Goal: Find specific page/section: Find specific page/section

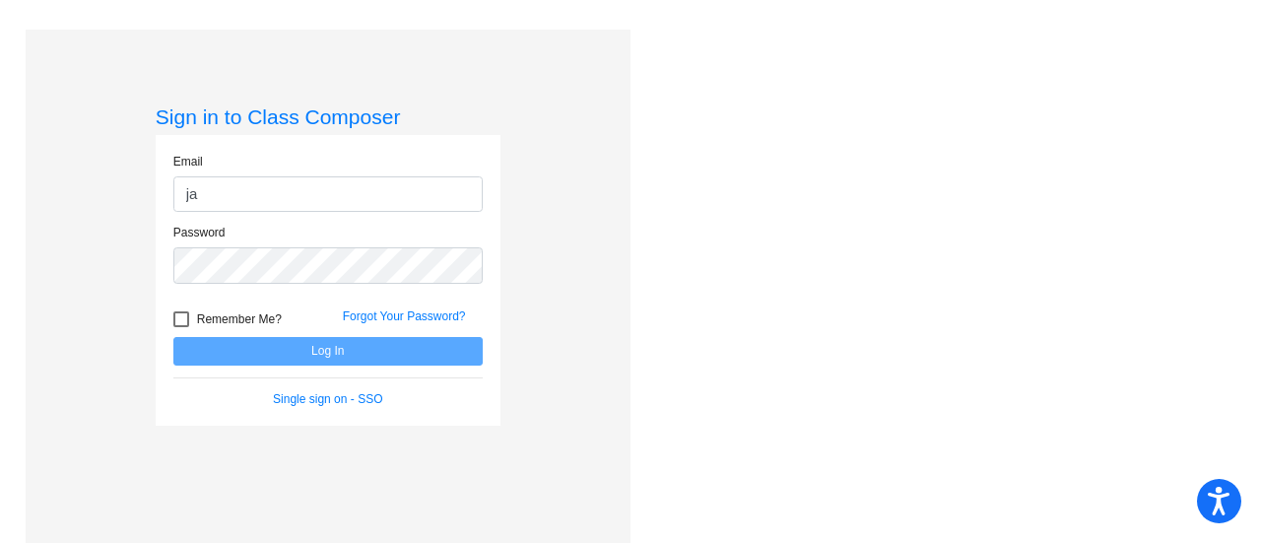
type input "[PERSON_NAME][EMAIL_ADDRESS][PERSON_NAME][DOMAIN_NAME]"
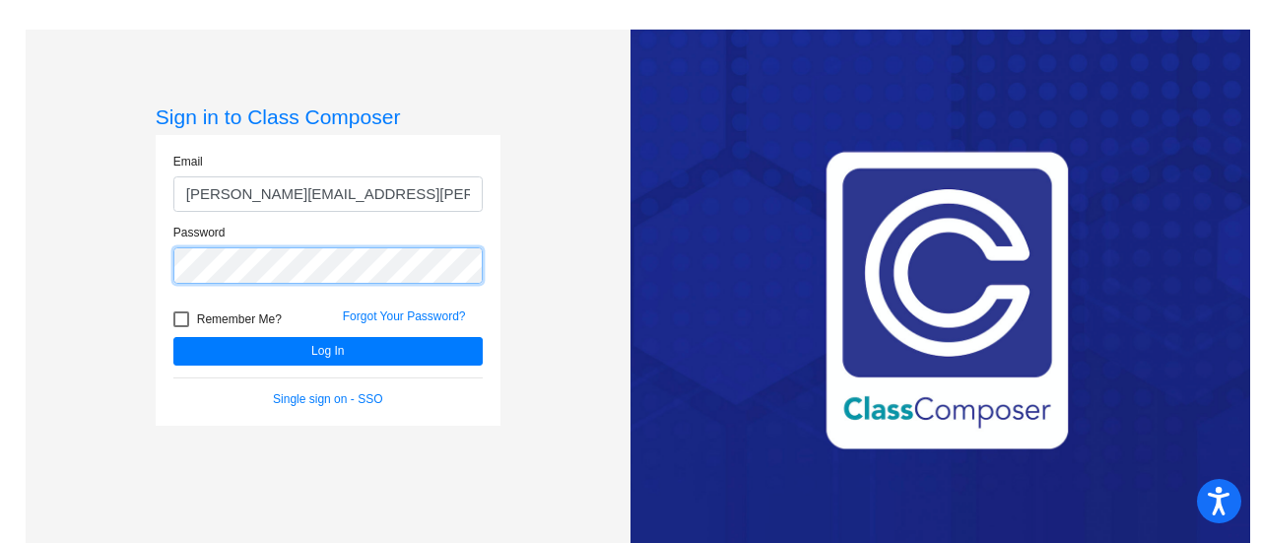
click at [173, 337] on button "Log In" at bounding box center [327, 351] width 309 height 29
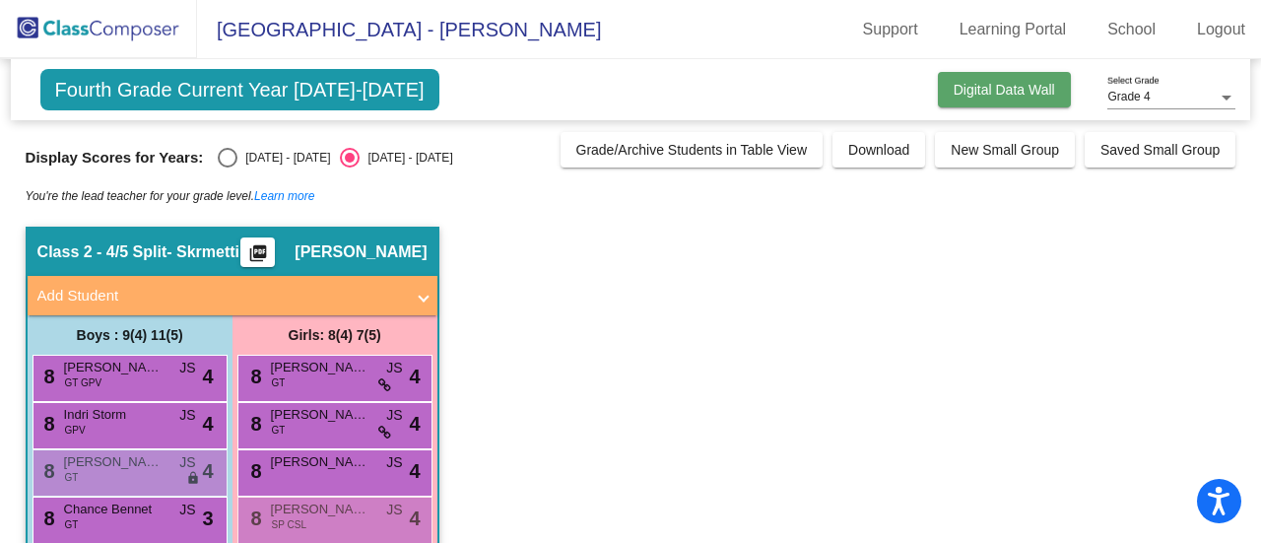
click at [1018, 83] on span "Digital Data Wall" at bounding box center [1004, 90] width 101 height 16
click at [1144, 87] on div "Grade 4 Select Grade" at bounding box center [1171, 92] width 128 height 33
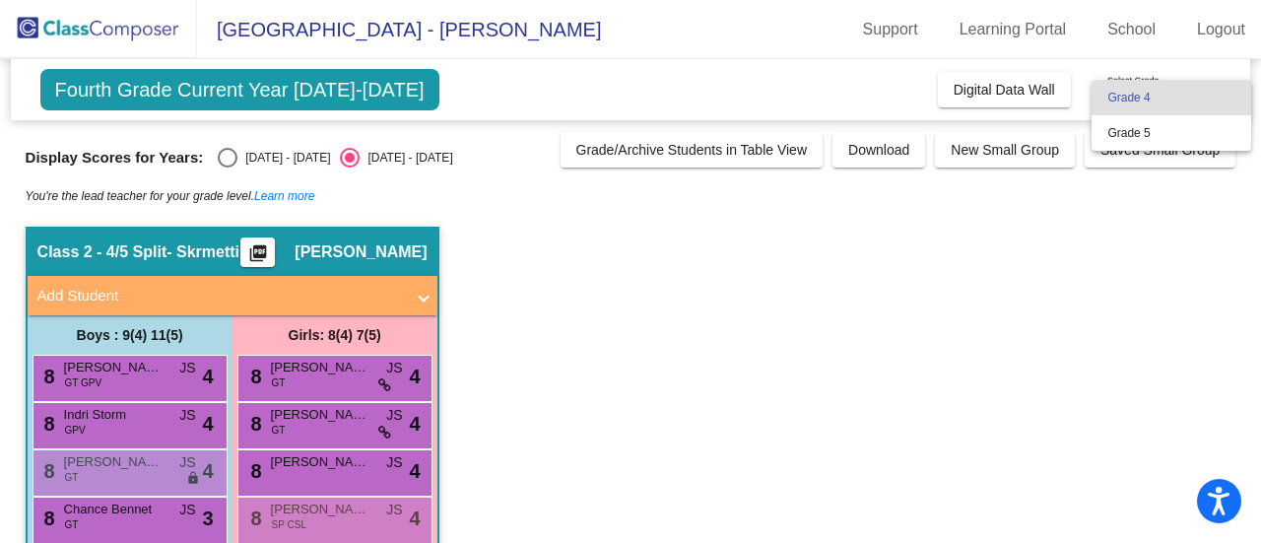
click at [1144, 87] on span "Grade 4" at bounding box center [1171, 97] width 128 height 35
click at [162, 84] on span "Fourth Grade Current Year [DATE]-[DATE]" at bounding box center [239, 89] width 399 height 41
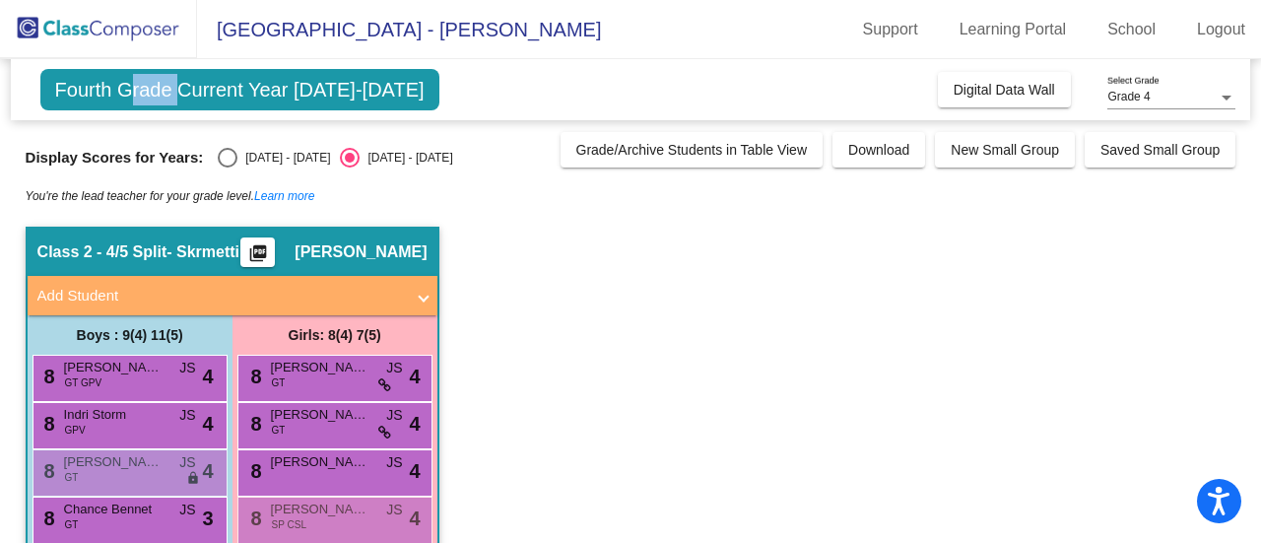
click at [162, 84] on span "Fourth Grade Current Year [DATE]-[DATE]" at bounding box center [239, 89] width 399 height 41
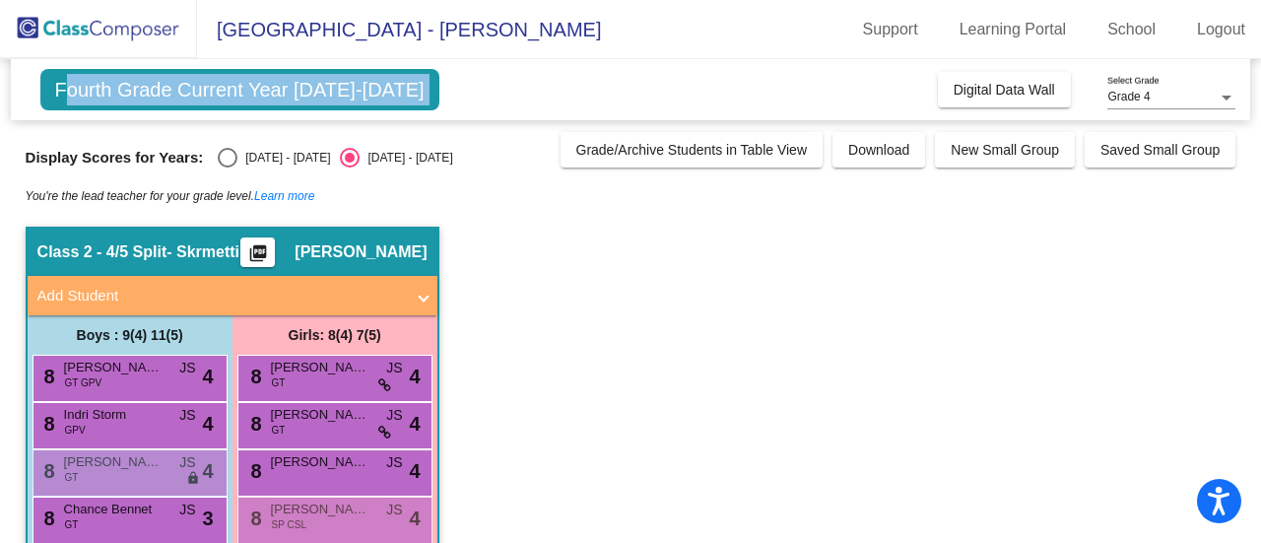
click at [162, 84] on span "Fourth Grade Current Year [DATE]-[DATE]" at bounding box center [239, 89] width 399 height 41
